Goal: Transaction & Acquisition: Purchase product/service

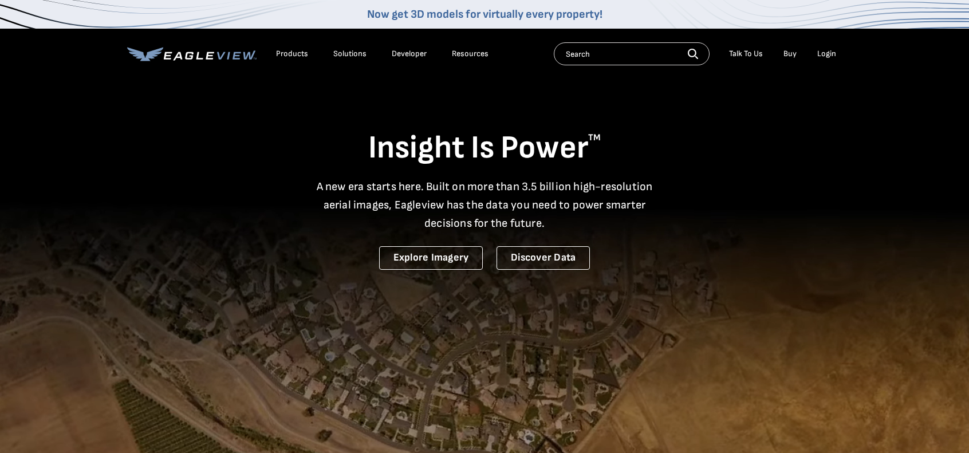
click at [825, 51] on div "Login" at bounding box center [827, 54] width 19 height 10
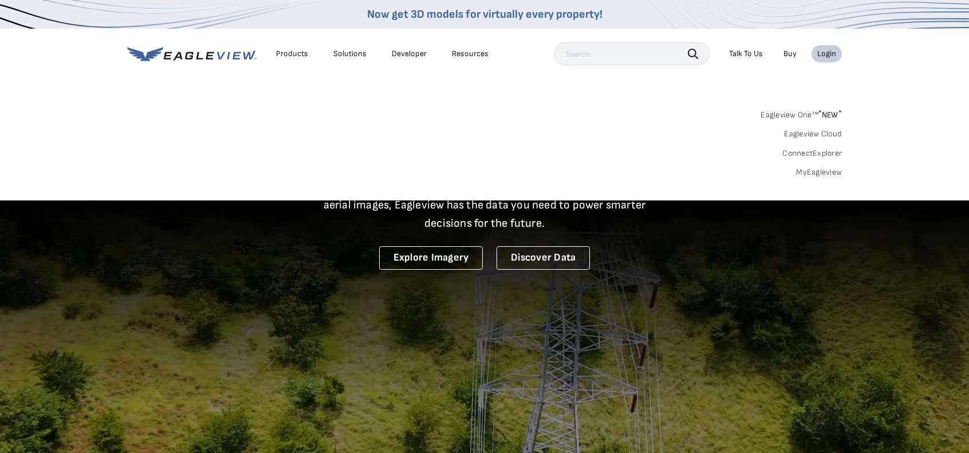
click at [815, 170] on link "MyEagleview" at bounding box center [819, 172] width 46 height 10
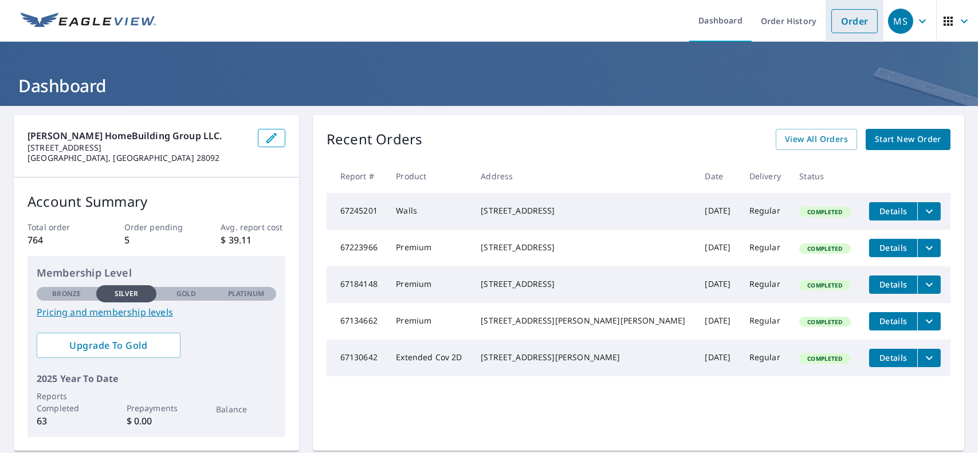
click at [843, 17] on link "Order" at bounding box center [854, 21] width 46 height 24
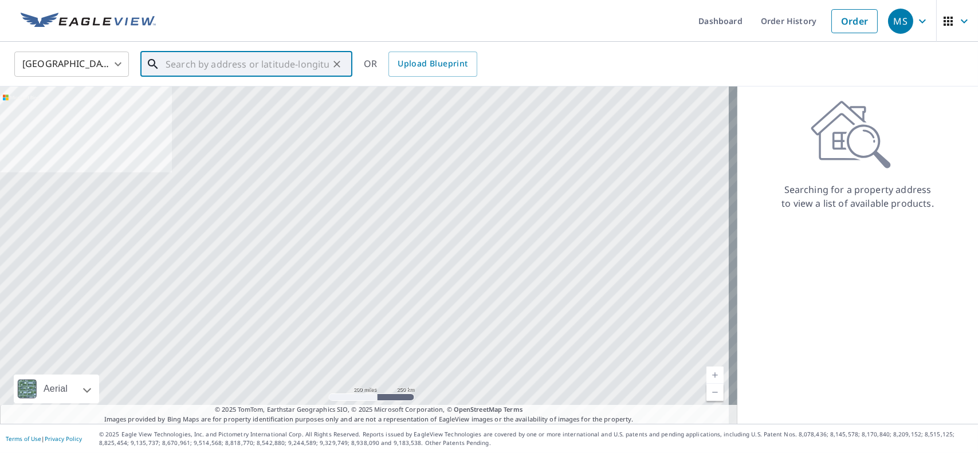
click at [203, 66] on input "text" at bounding box center [247, 64] width 163 height 32
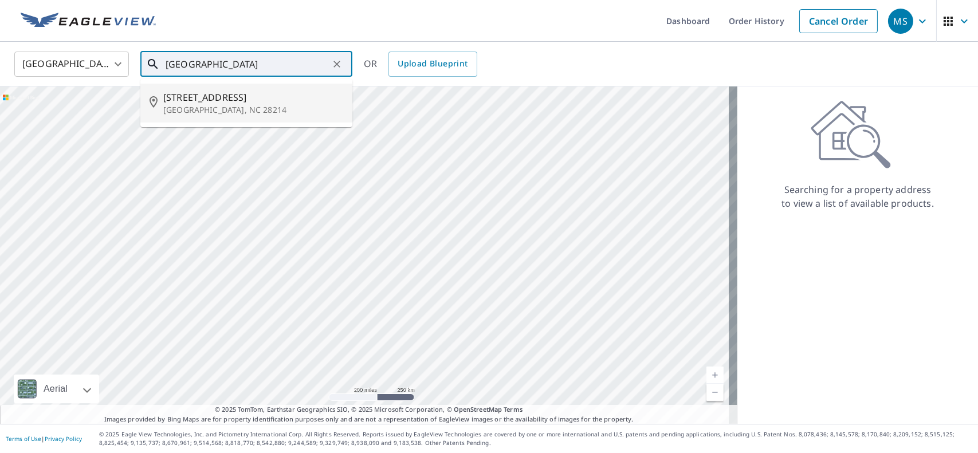
click at [209, 105] on p "[GEOGRAPHIC_DATA], NC 28214" at bounding box center [253, 109] width 180 height 11
type input "10728 Ridge Acres Rd Charlotte, NC 28214"
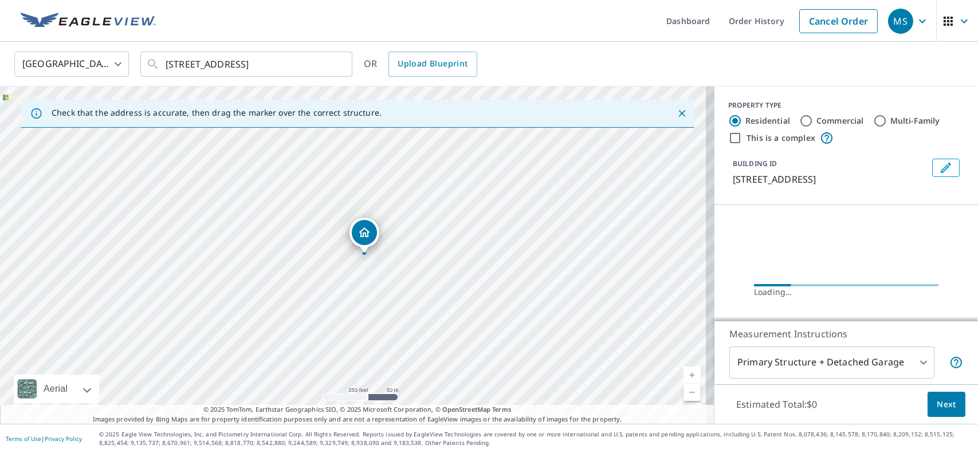
click at [684, 367] on link "Current Level 17, Zoom In" at bounding box center [692, 375] width 17 height 17
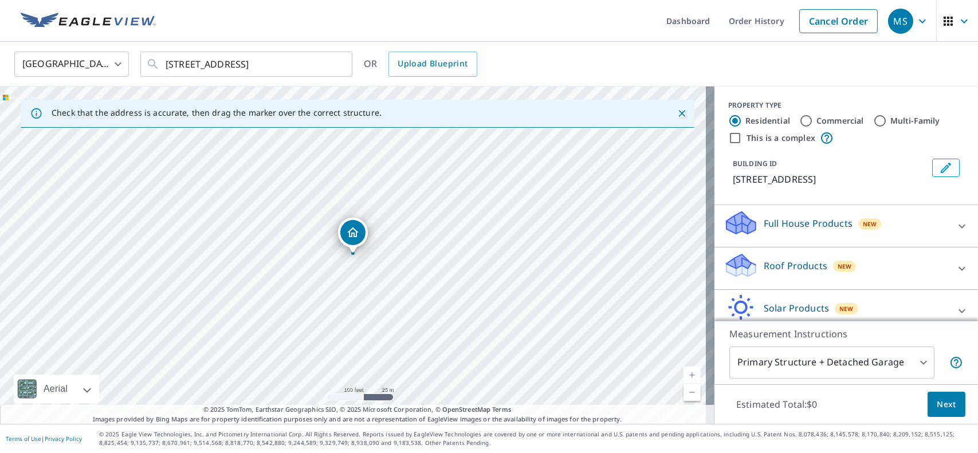
click at [684, 367] on link "Current Level 18, Zoom In" at bounding box center [692, 375] width 17 height 17
click at [870, 274] on div "Roof Products New" at bounding box center [836, 268] width 225 height 33
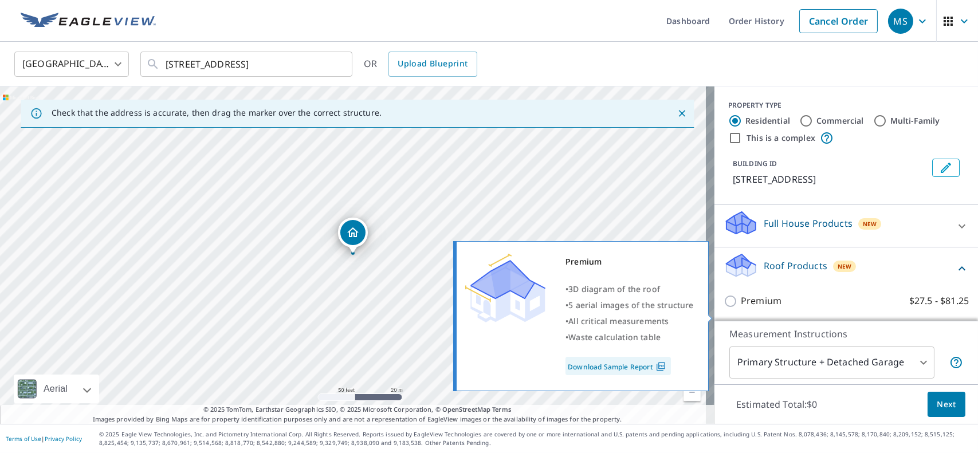
click at [724, 308] on input "Premium $27.5 - $81.25" at bounding box center [732, 302] width 17 height 14
checkbox input "true"
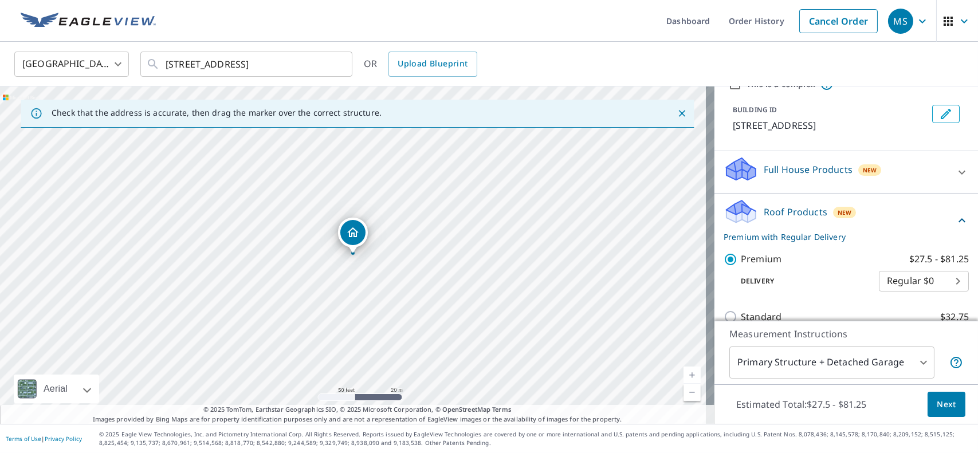
scroll to position [57, 0]
click at [941, 399] on span "Next" at bounding box center [946, 405] width 19 height 14
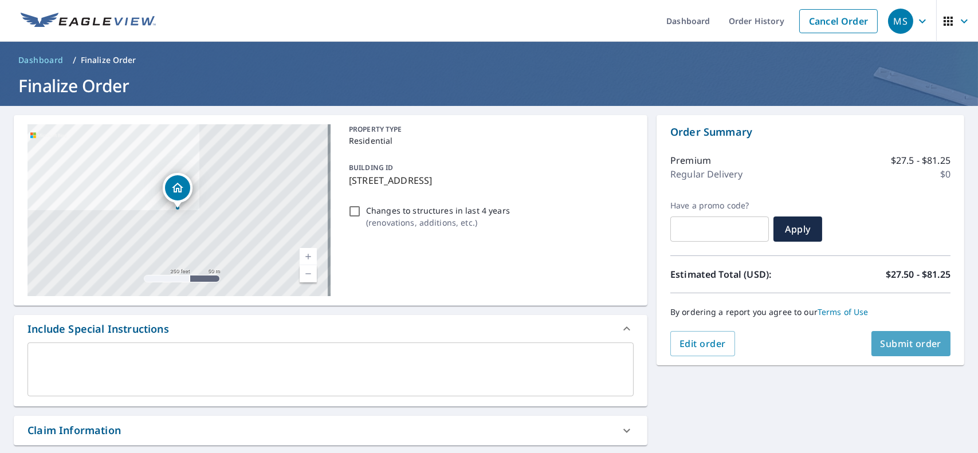
click at [895, 339] on span "Submit order" at bounding box center [911, 343] width 61 height 13
